Goal: Find specific page/section: Find specific page/section

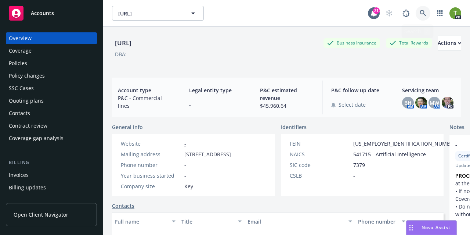
click at [420, 15] on icon at bounding box center [423, 13] width 7 height 7
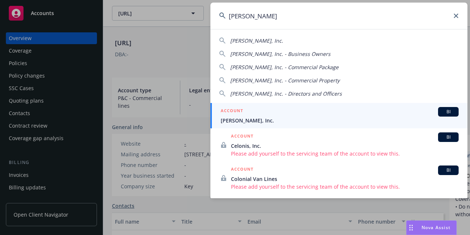
type input "[PERSON_NAME]"
click at [456, 16] on icon at bounding box center [456, 16] width 4 height 4
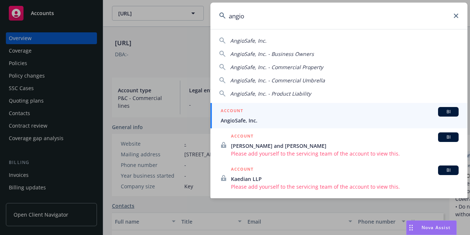
type input "angio"
click at [249, 121] on span "AngioSafe, Inc." at bounding box center [340, 120] width 238 height 8
